Goal: Navigation & Orientation: Find specific page/section

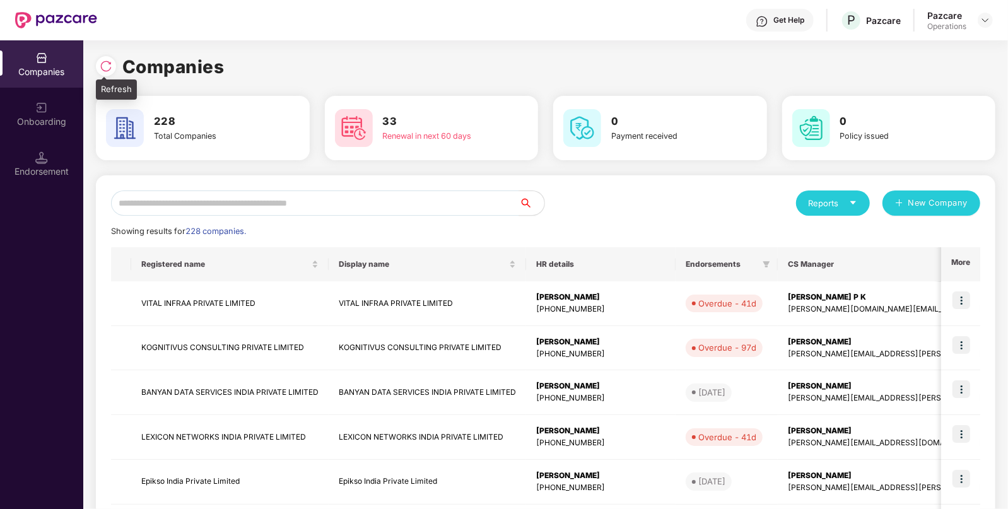
click at [103, 65] on img at bounding box center [106, 66] width 13 height 13
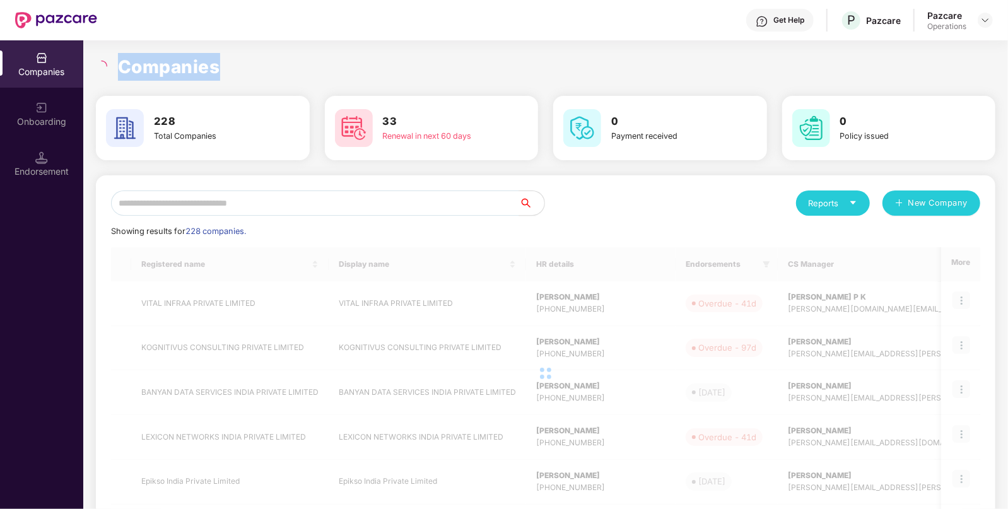
click at [103, 65] on icon "loading" at bounding box center [101, 65] width 13 height 13
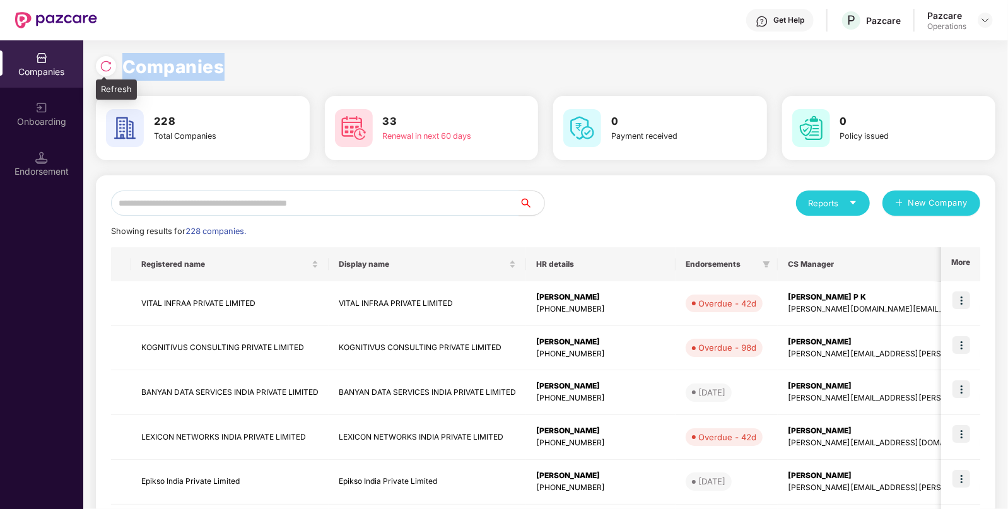
click at [103, 65] on img at bounding box center [106, 66] width 13 height 13
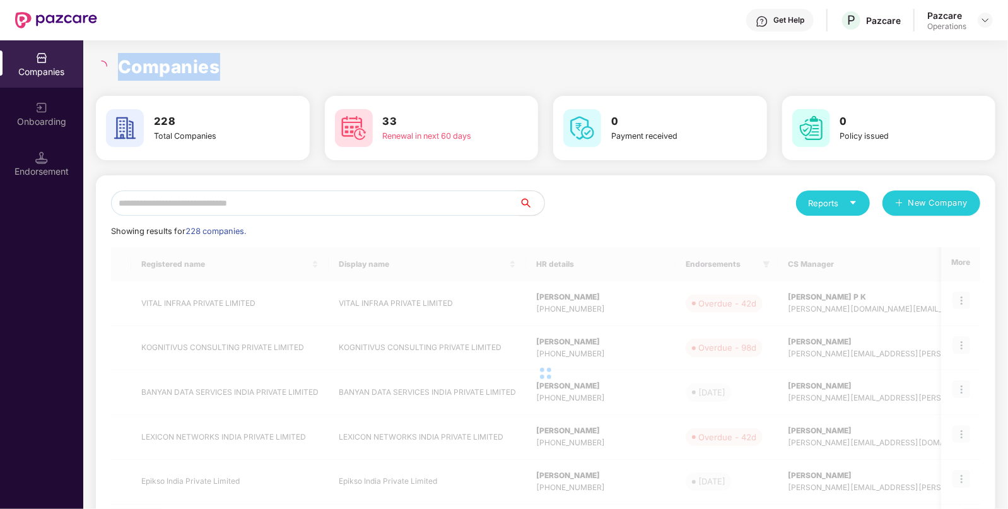
click at [103, 65] on icon "loading" at bounding box center [101, 66] width 13 height 13
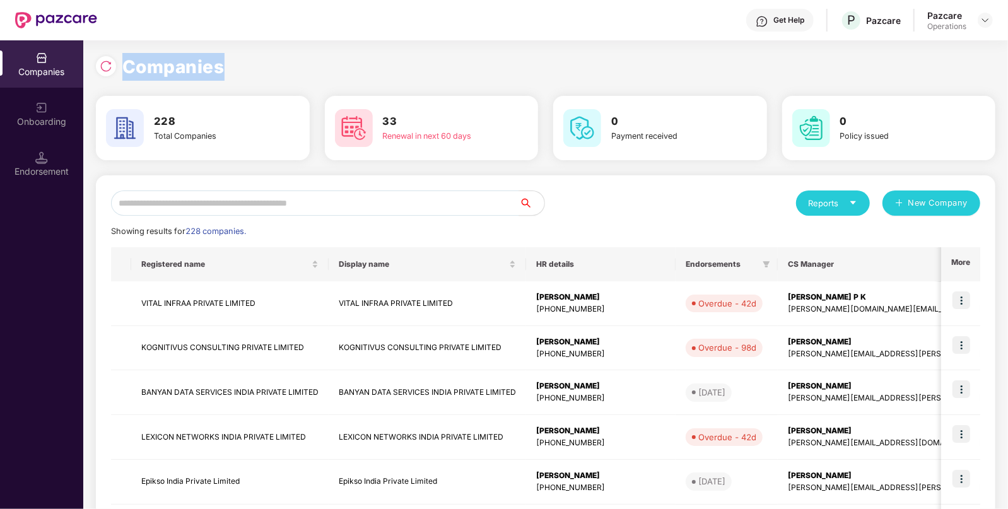
click at [741, 75] on div "Companies" at bounding box center [546, 67] width 900 height 28
click at [104, 62] on img at bounding box center [106, 66] width 13 height 13
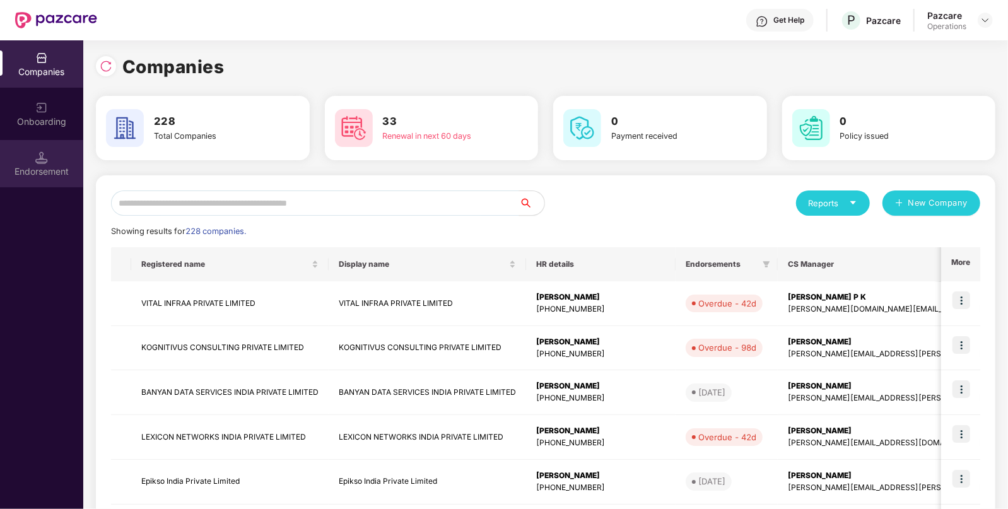
click at [33, 163] on div "Endorsement" at bounding box center [41, 163] width 83 height 47
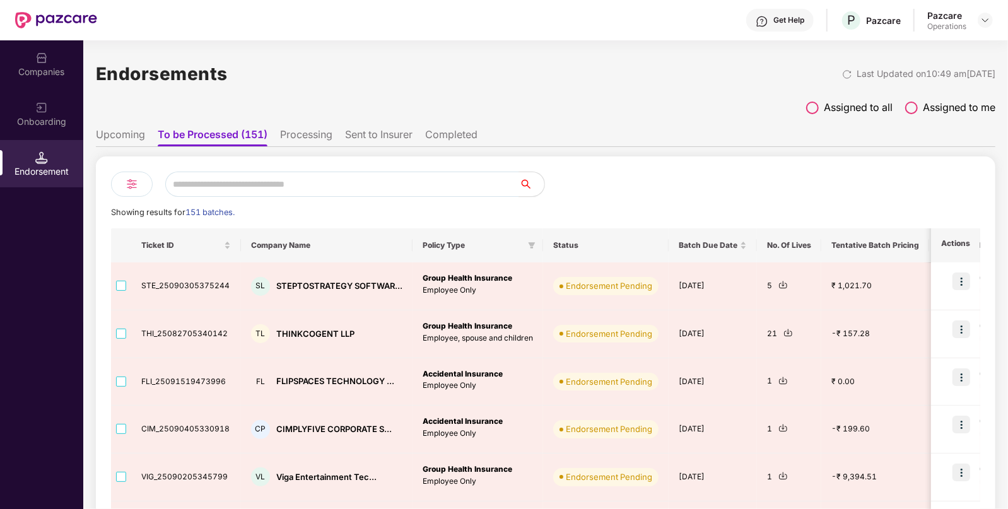
click at [188, 102] on div "Assigned to all Assigned to me" at bounding box center [546, 111] width 900 height 22
